Goal: Find specific page/section: Find specific page/section

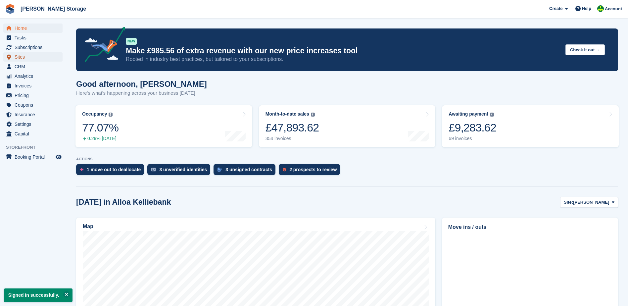
click at [25, 61] on span "Sites" at bounding box center [35, 56] width 40 height 9
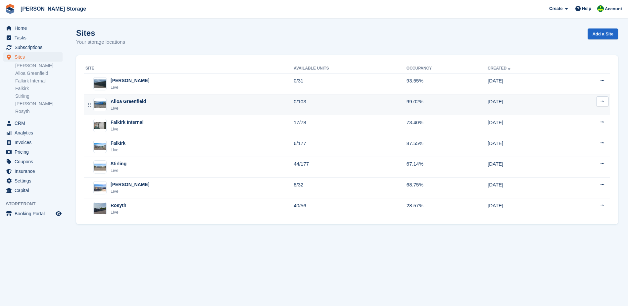
click at [159, 102] on div "Alloa Greenfield Live" at bounding box center [189, 105] width 208 height 14
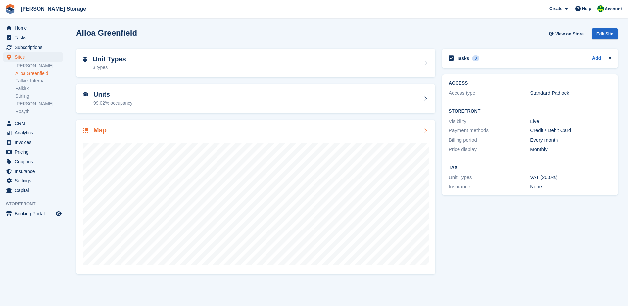
click at [160, 126] on div "Map" at bounding box center [256, 130] width 346 height 9
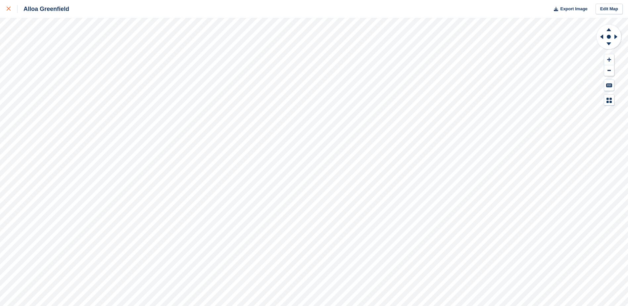
click at [10, 8] on icon at bounding box center [9, 9] width 4 height 4
